Goal: Book appointment/travel/reservation

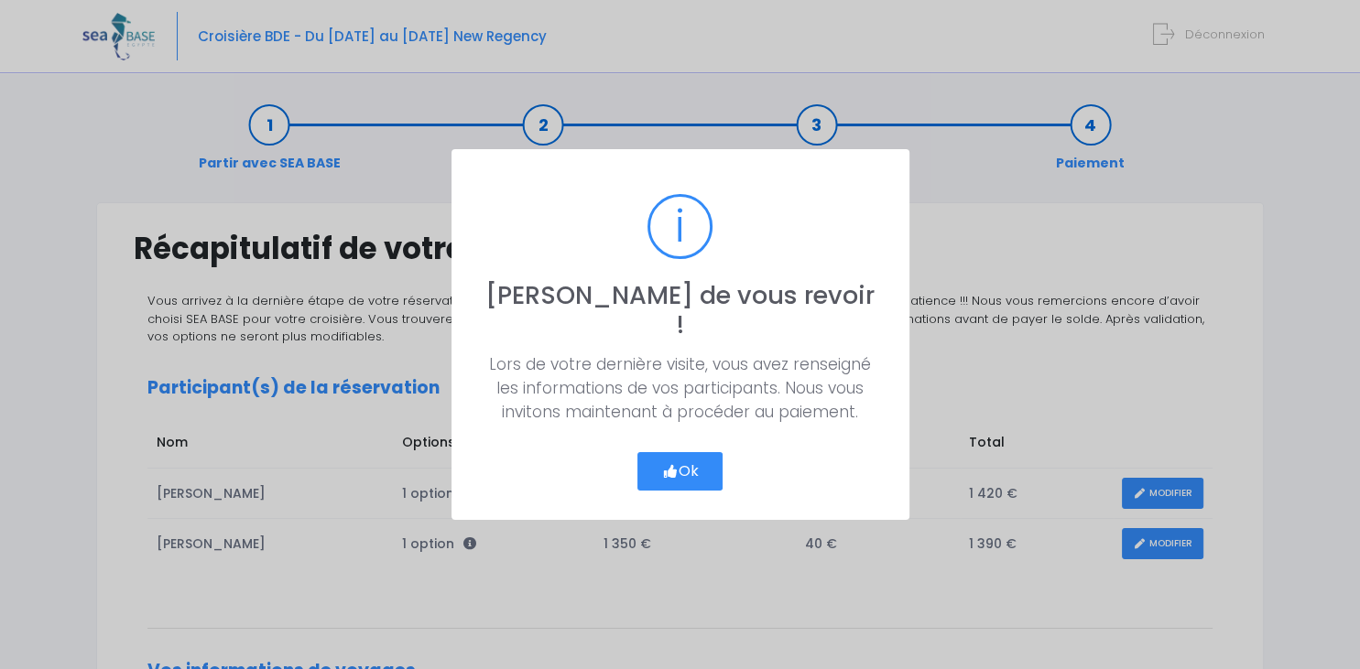
click at [695, 456] on button "Ok" at bounding box center [680, 471] width 86 height 38
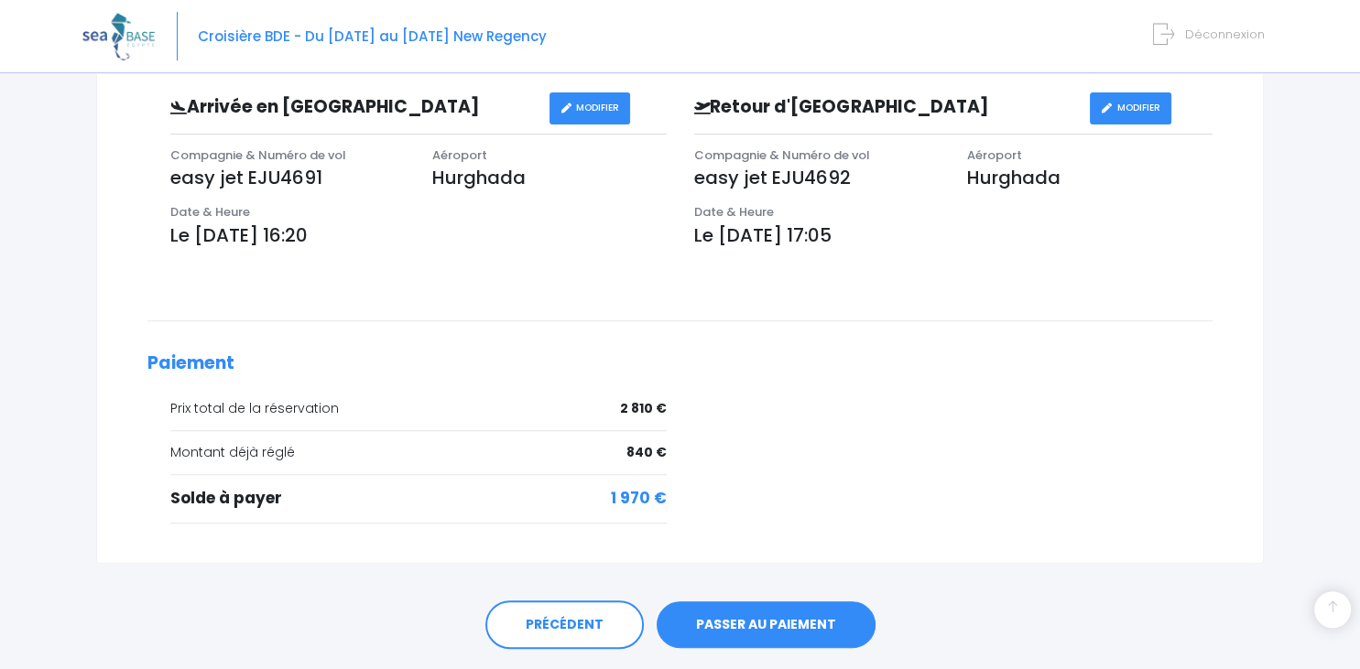
scroll to position [665, 0]
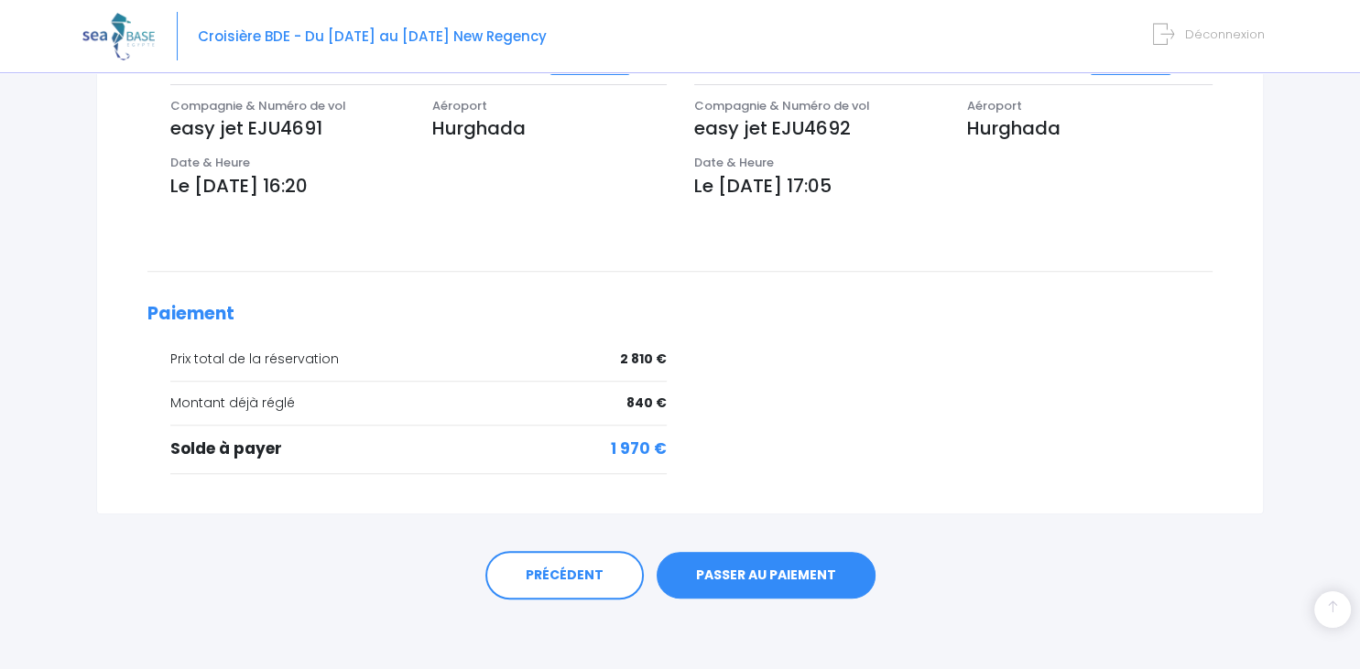
click at [743, 570] on link "PASSER AU PAIEMENT" at bounding box center [766, 576] width 219 height 48
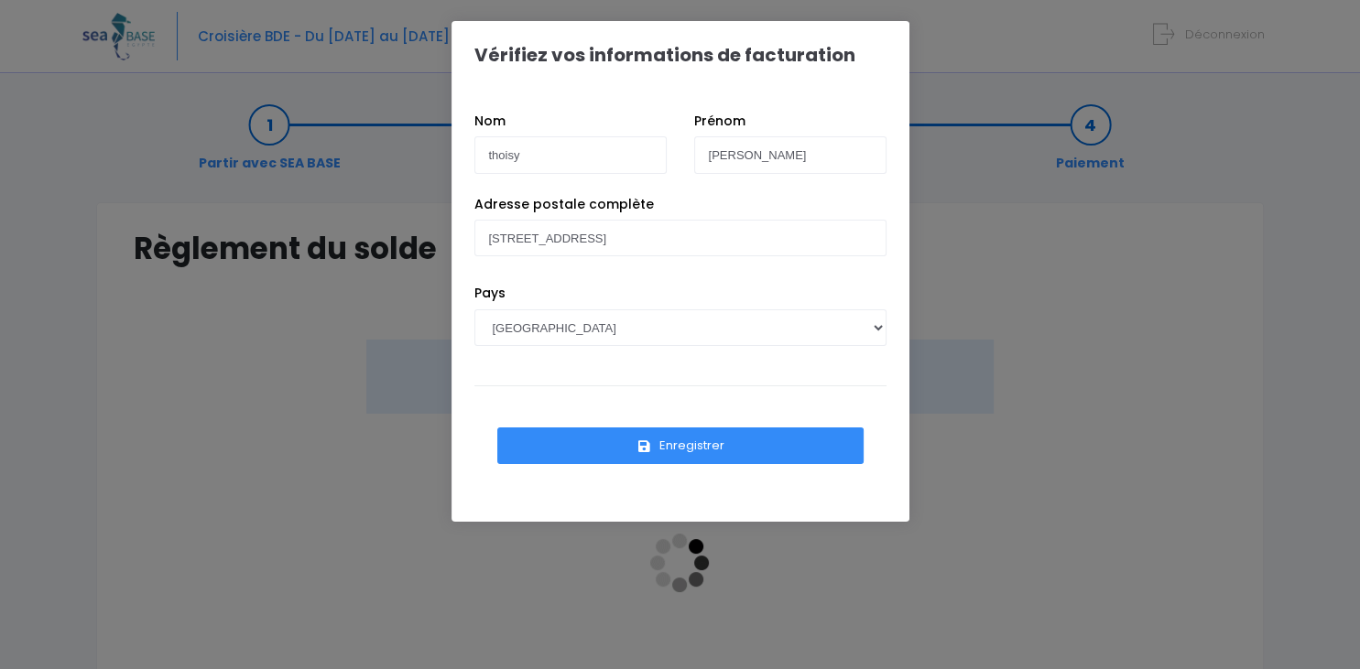
click at [670, 441] on button "Enregistrer" at bounding box center [680, 446] width 366 height 37
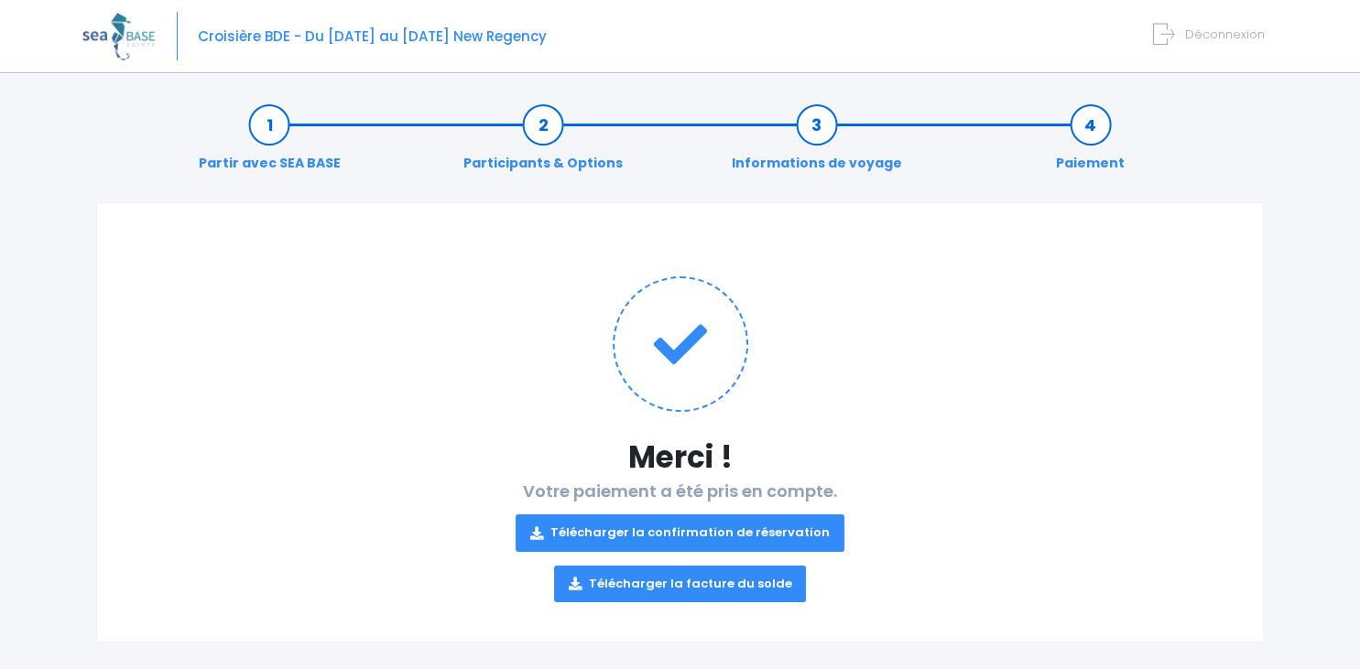
click at [685, 533] on link "Télécharger la confirmation de réservation" at bounding box center [679, 533] width 329 height 37
